Goal: Information Seeking & Learning: Learn about a topic

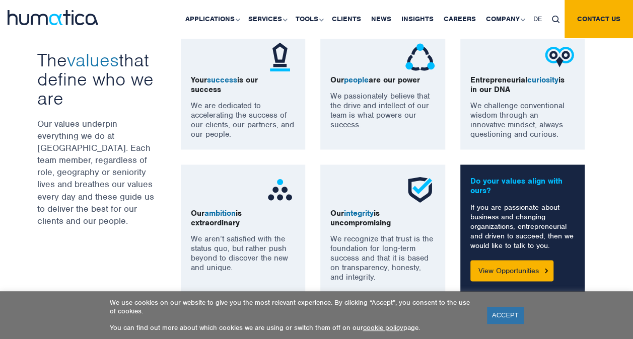
scroll to position [756, 0]
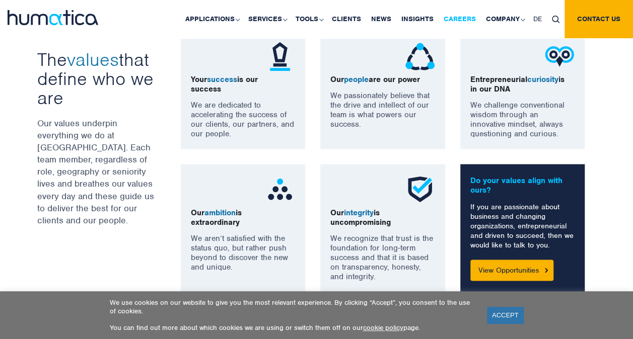
click at [449, 17] on link "Careers" at bounding box center [460, 19] width 42 height 38
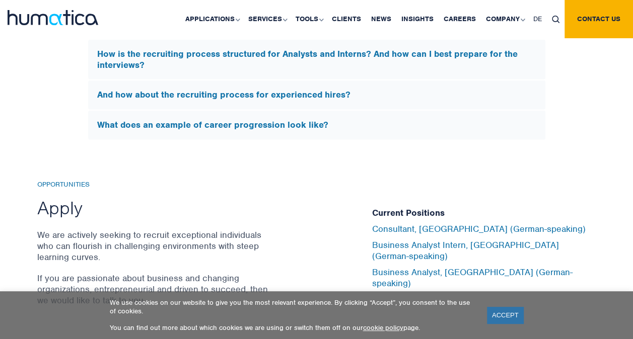
scroll to position [3100, 0]
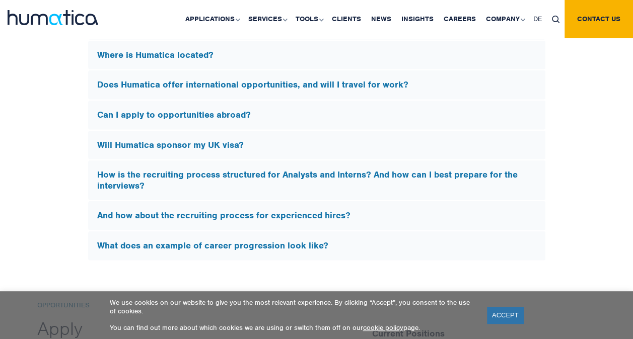
click at [178, 140] on h5 "Will Humatica sponsor my UK visa?" at bounding box center [316, 145] width 439 height 11
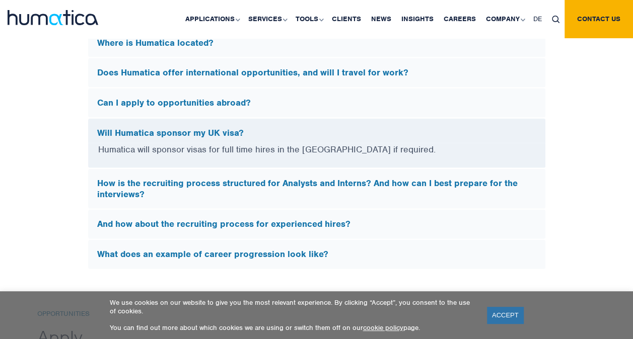
scroll to position [2946, 0]
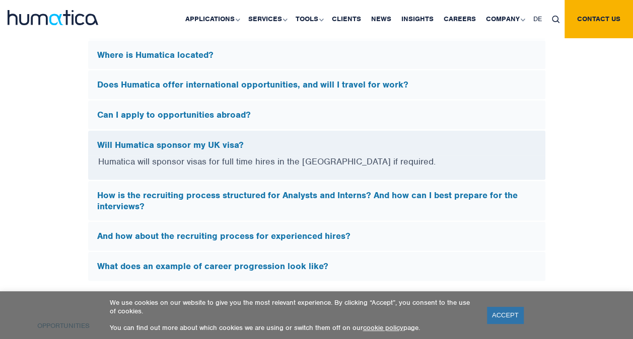
click at [102, 199] on h5 "How is the recruiting process structured for Analysts and Interns? And how can …" at bounding box center [316, 201] width 439 height 22
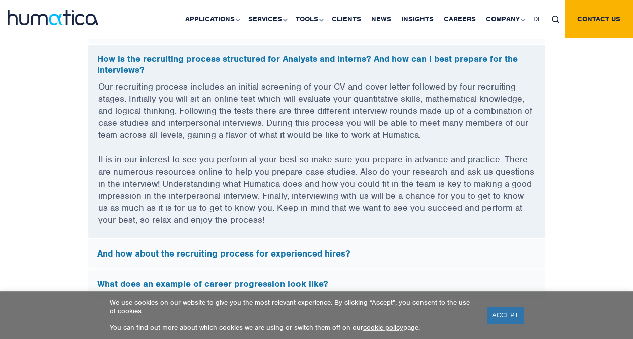
scroll to position [3188, 0]
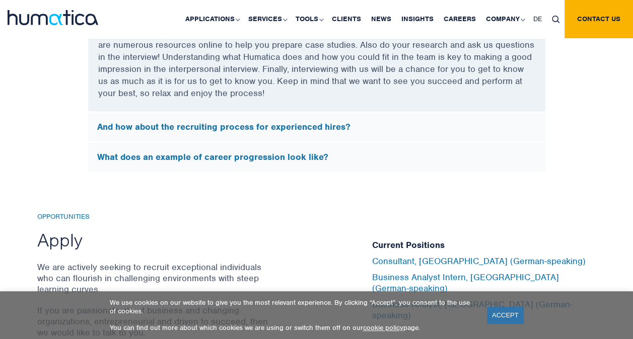
click at [259, 122] on h5 "And how about the recruiting process for experienced hires?" at bounding box center [316, 127] width 439 height 11
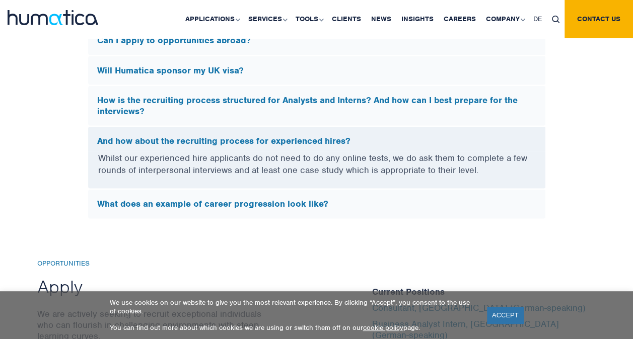
scroll to position [3017, 0]
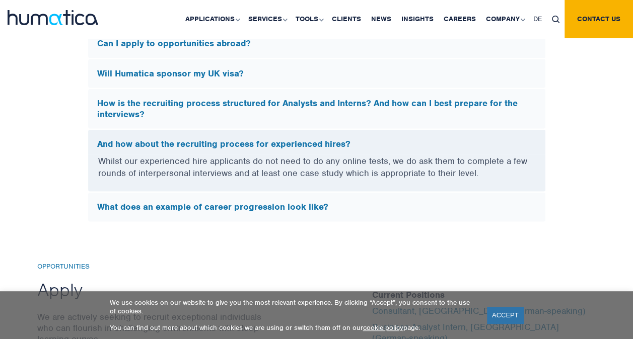
click at [245, 202] on h5 "What does an example of career progression look like?" at bounding box center [316, 207] width 439 height 11
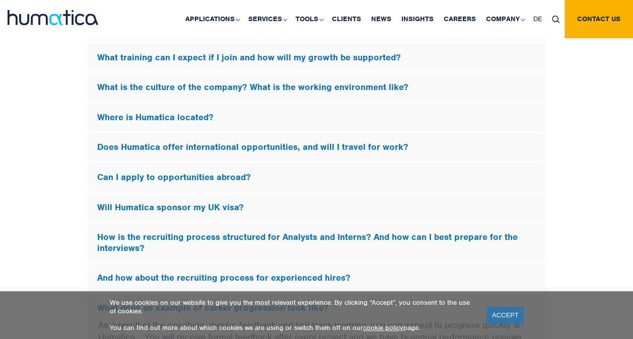
scroll to position [2885, 0]
